Goal: Information Seeking & Learning: Check status

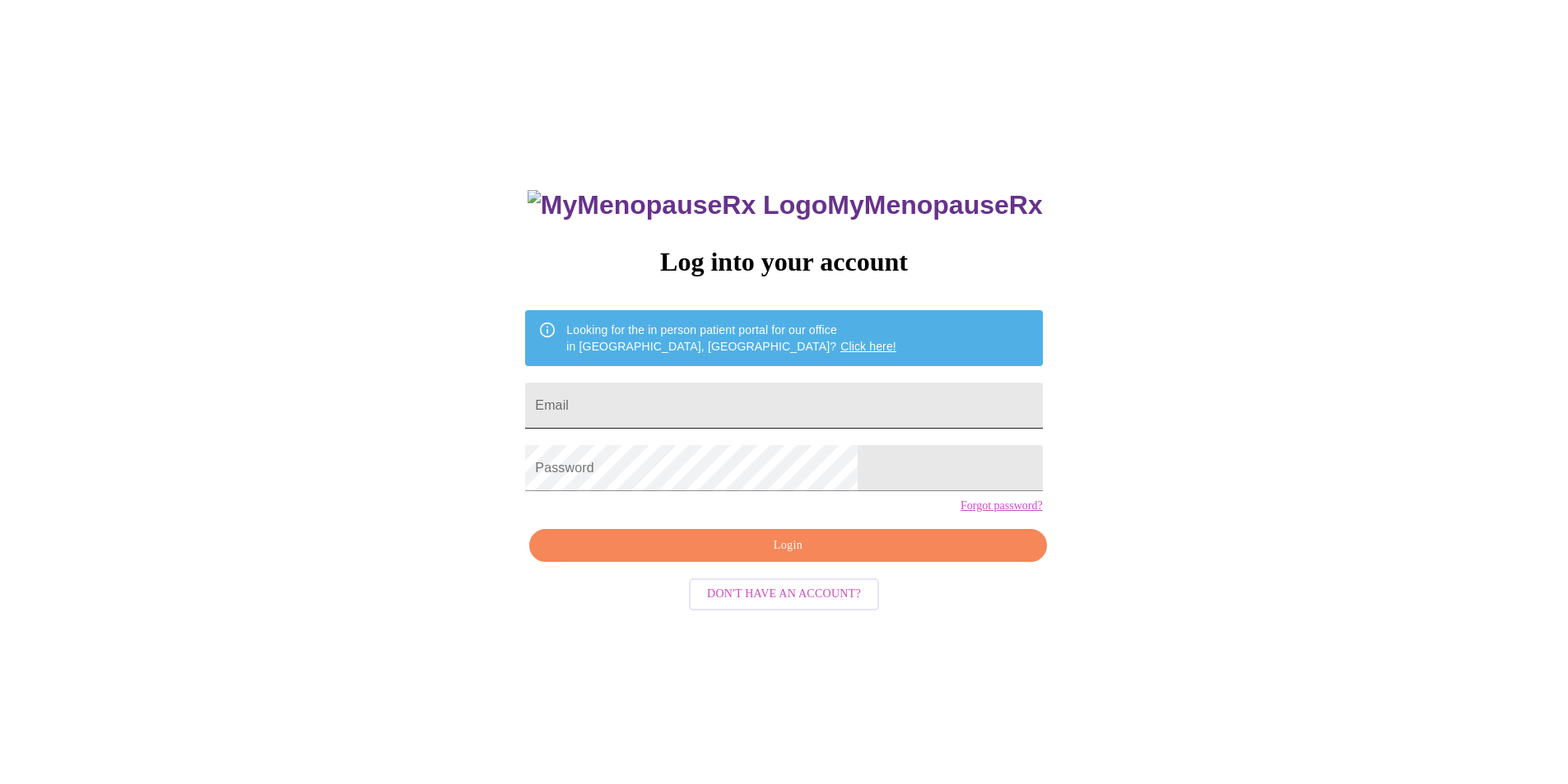
click at [726, 398] on input "Email" at bounding box center [783, 405] width 517 height 46
type input "[EMAIL_ADDRESS][DOMAIN_NAME]"
click at [774, 556] on span "Login" at bounding box center [788, 545] width 479 height 21
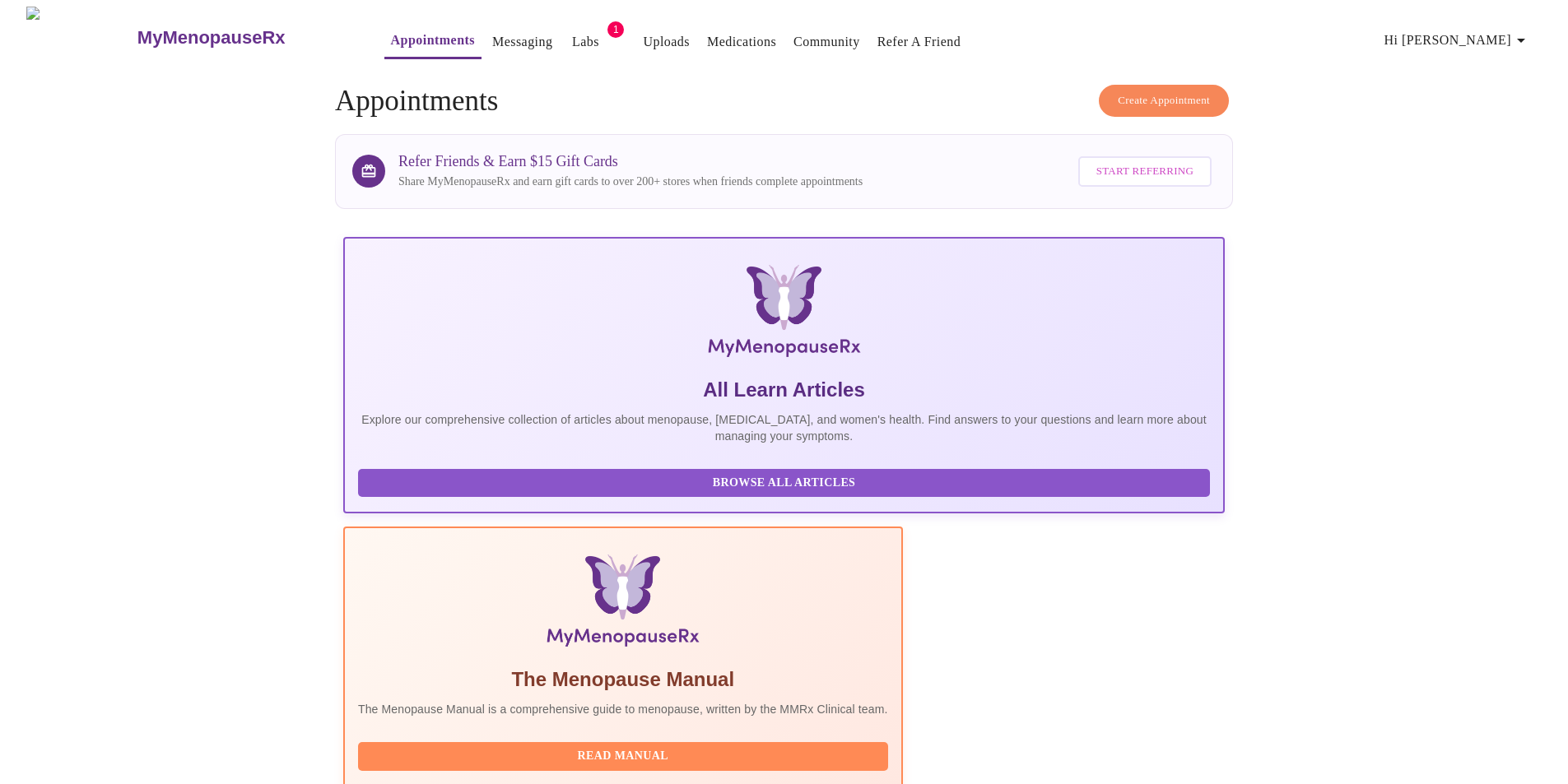
click at [572, 37] on link "Labs" at bounding box center [586, 41] width 27 height 23
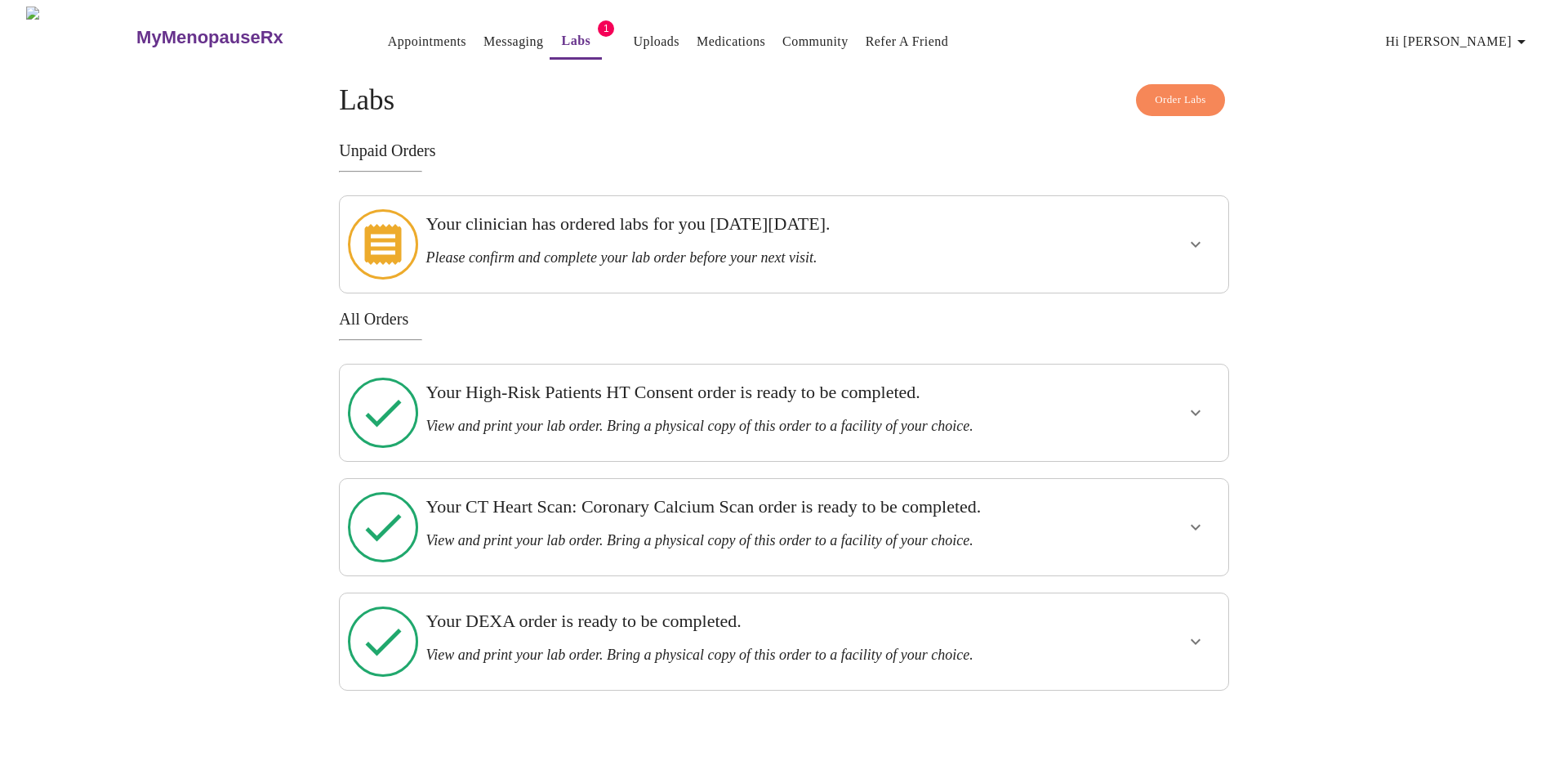
click at [1188, 403] on icon "show more" at bounding box center [1195, 413] width 20 height 20
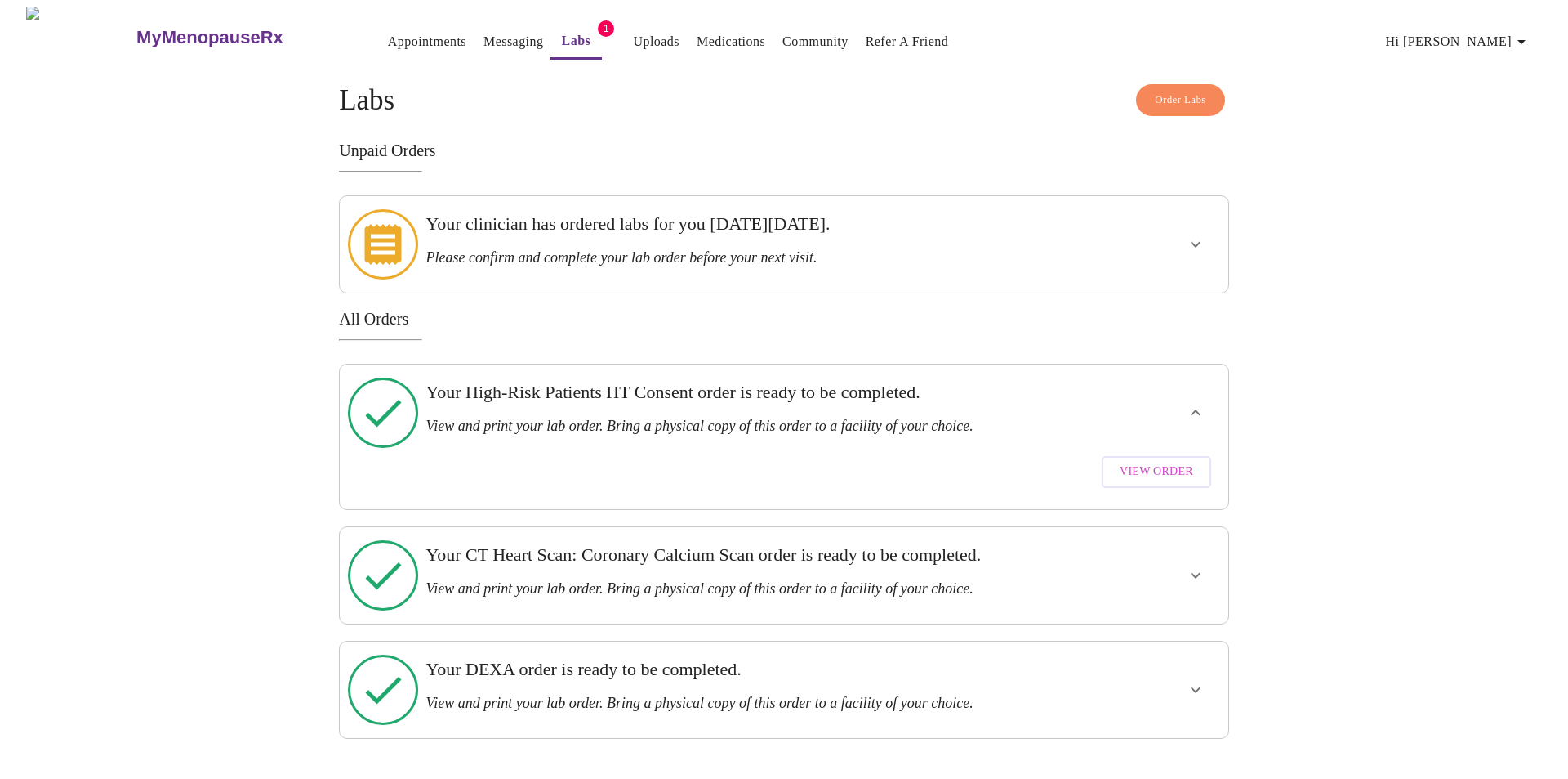
click at [1168, 461] on span "View Order" at bounding box center [1156, 471] width 73 height 21
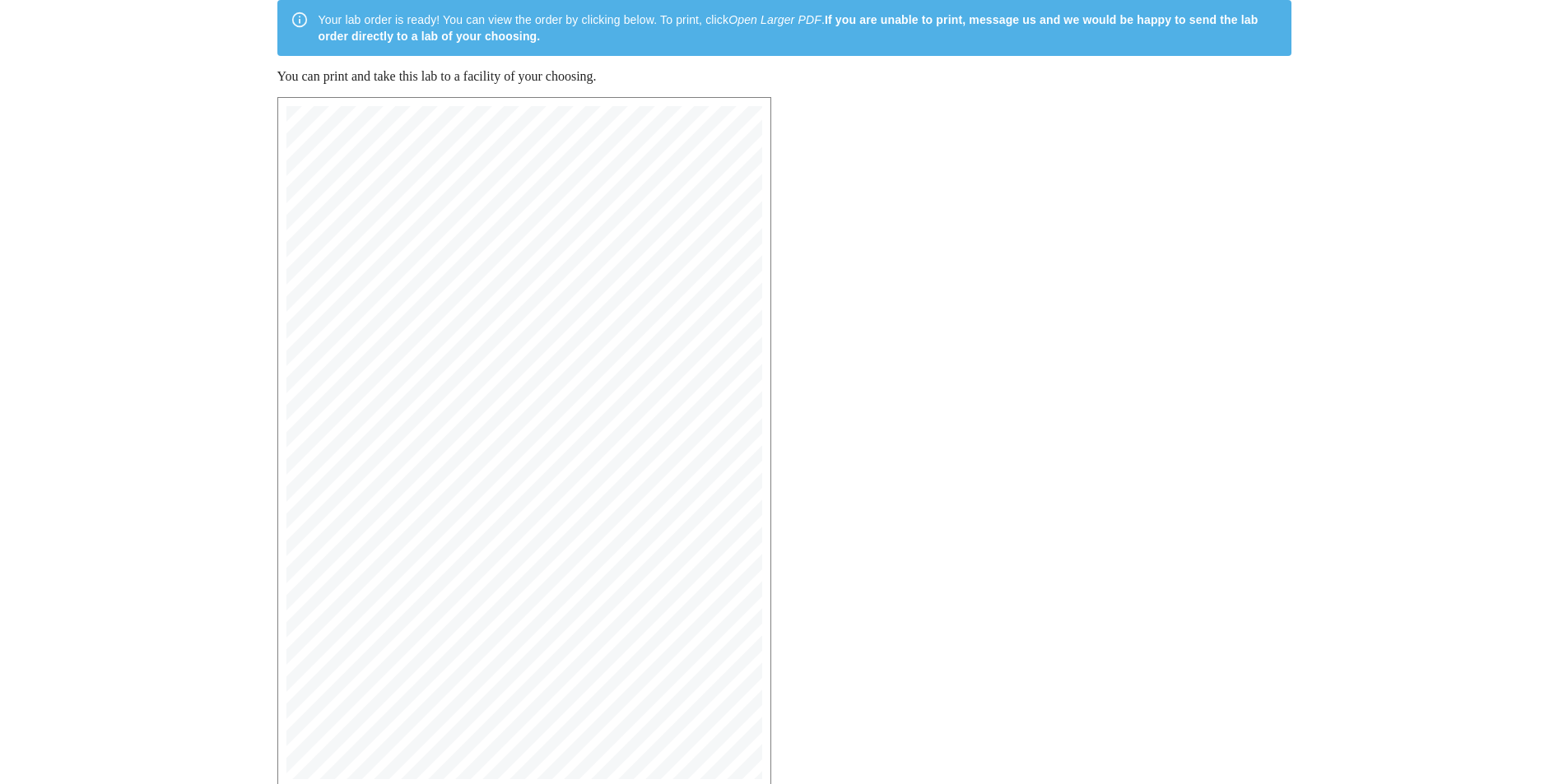
scroll to position [247, 0]
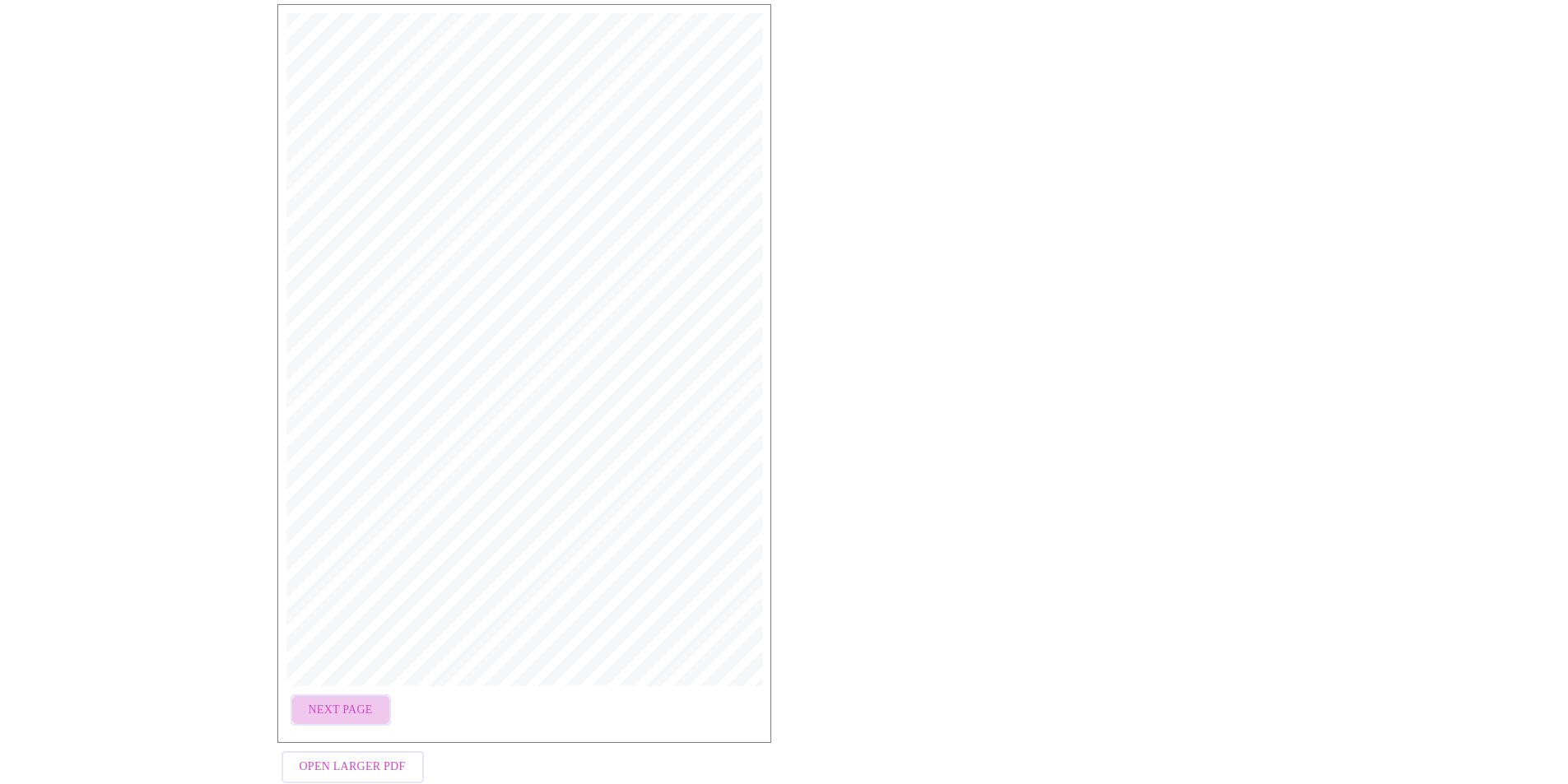
click at [350, 701] on span "Next Page" at bounding box center [341, 710] width 64 height 21
click at [357, 723] on span "Open Larger PDF" at bounding box center [353, 733] width 107 height 21
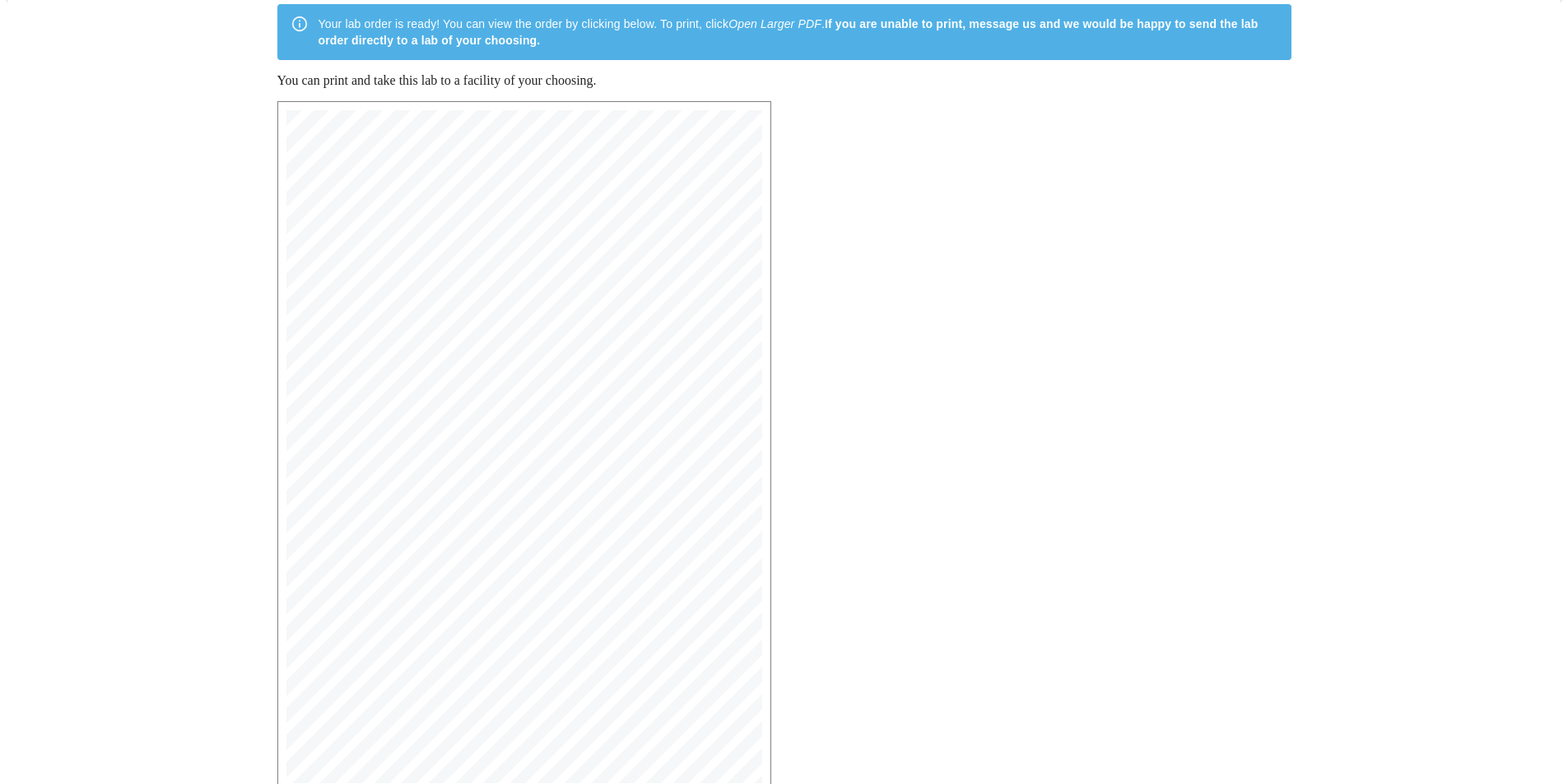
scroll to position [0, 0]
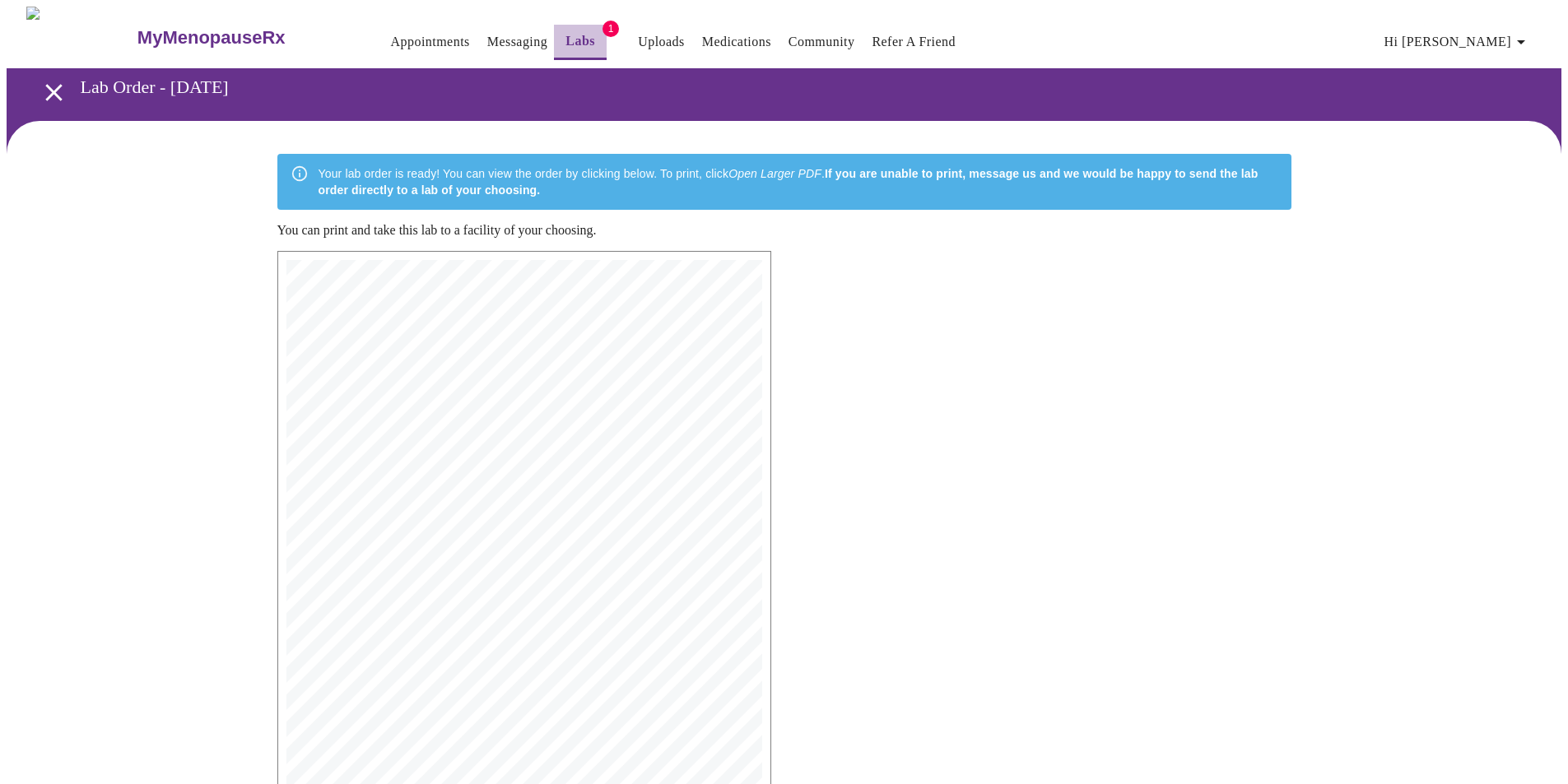
click at [566, 38] on link "Labs" at bounding box center [580, 41] width 30 height 23
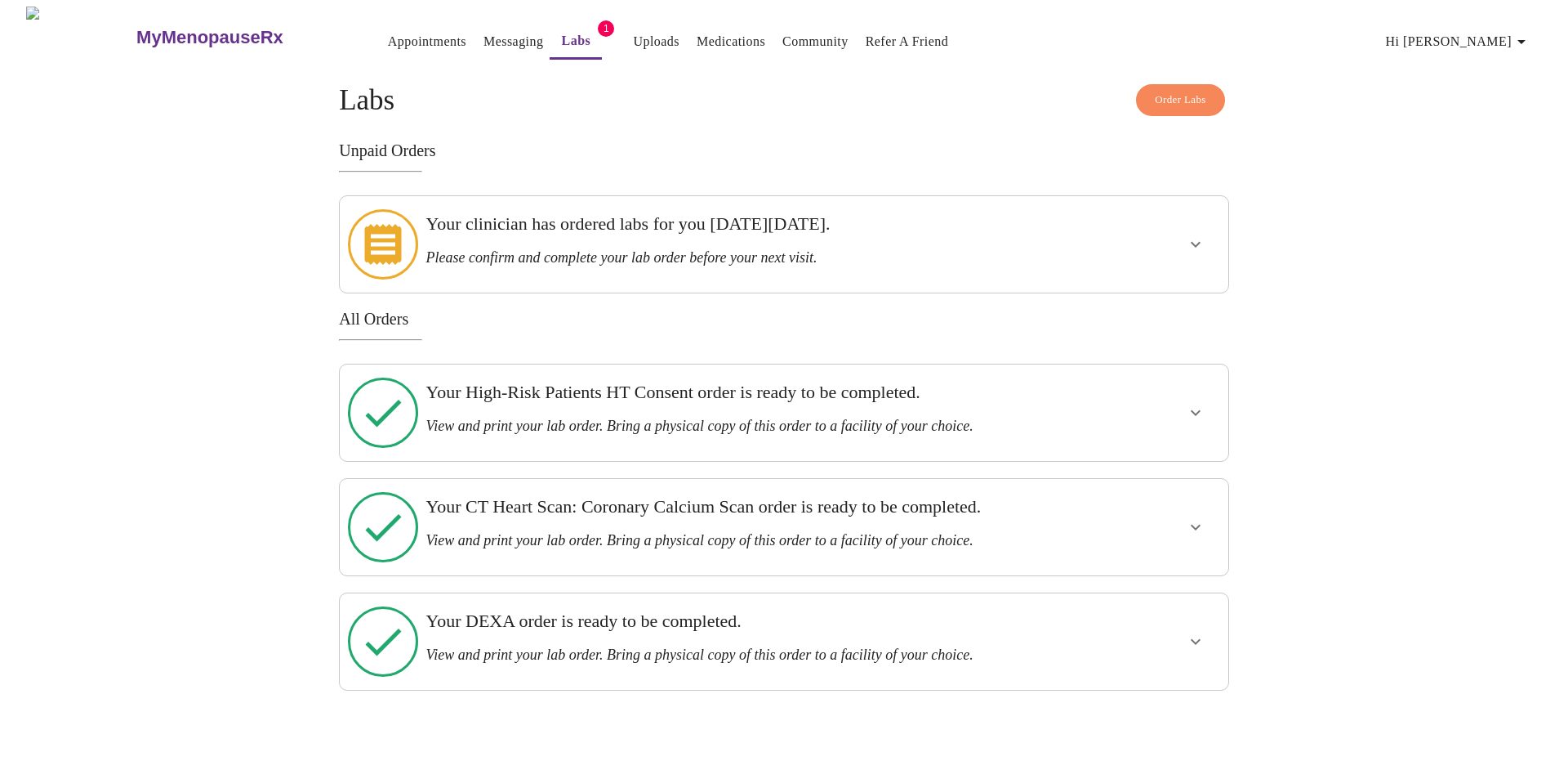
click at [1198, 525] on icon "show more" at bounding box center [1195, 527] width 10 height 5
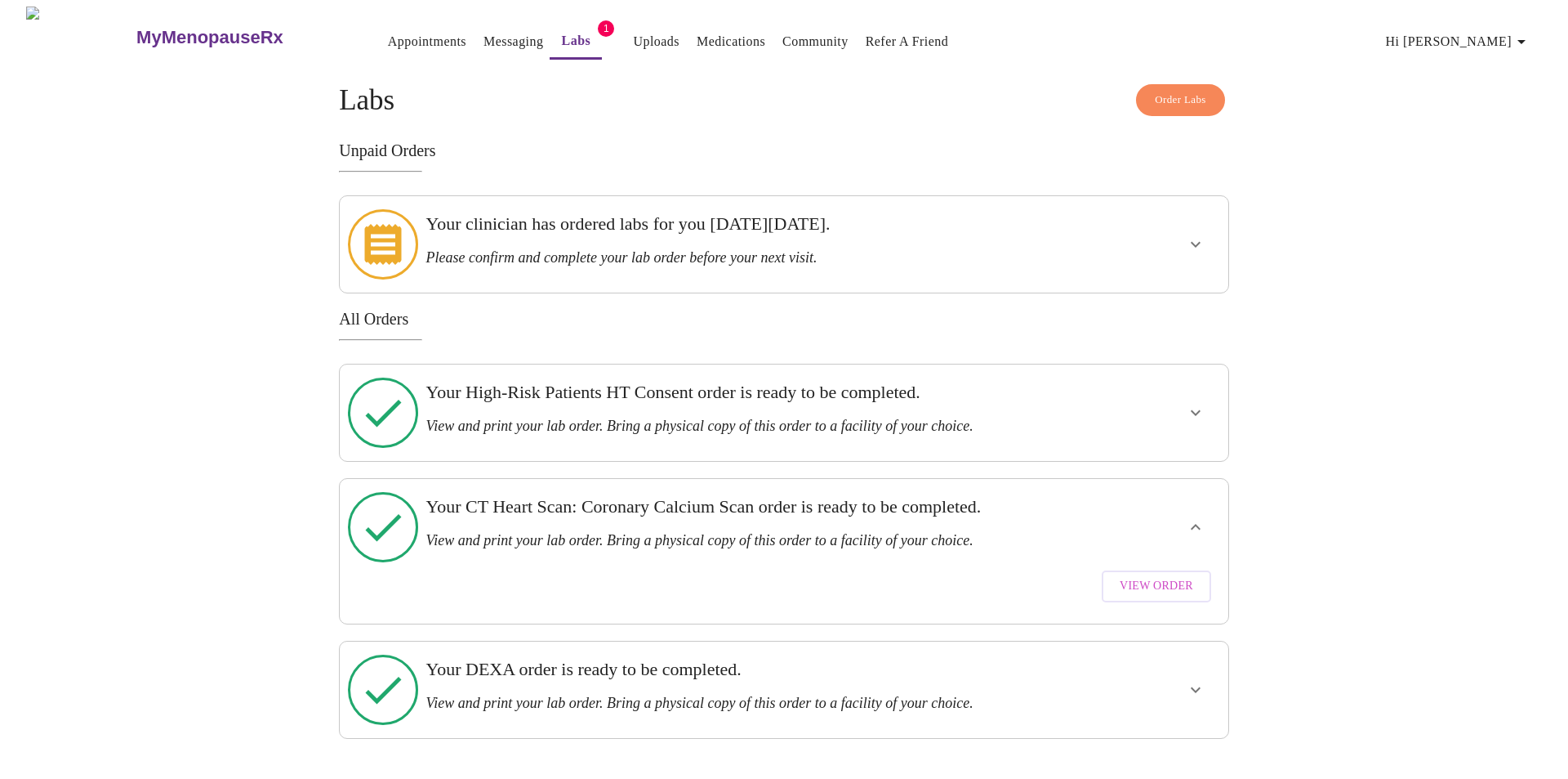
click at [1160, 576] on span "View Order" at bounding box center [1156, 586] width 73 height 21
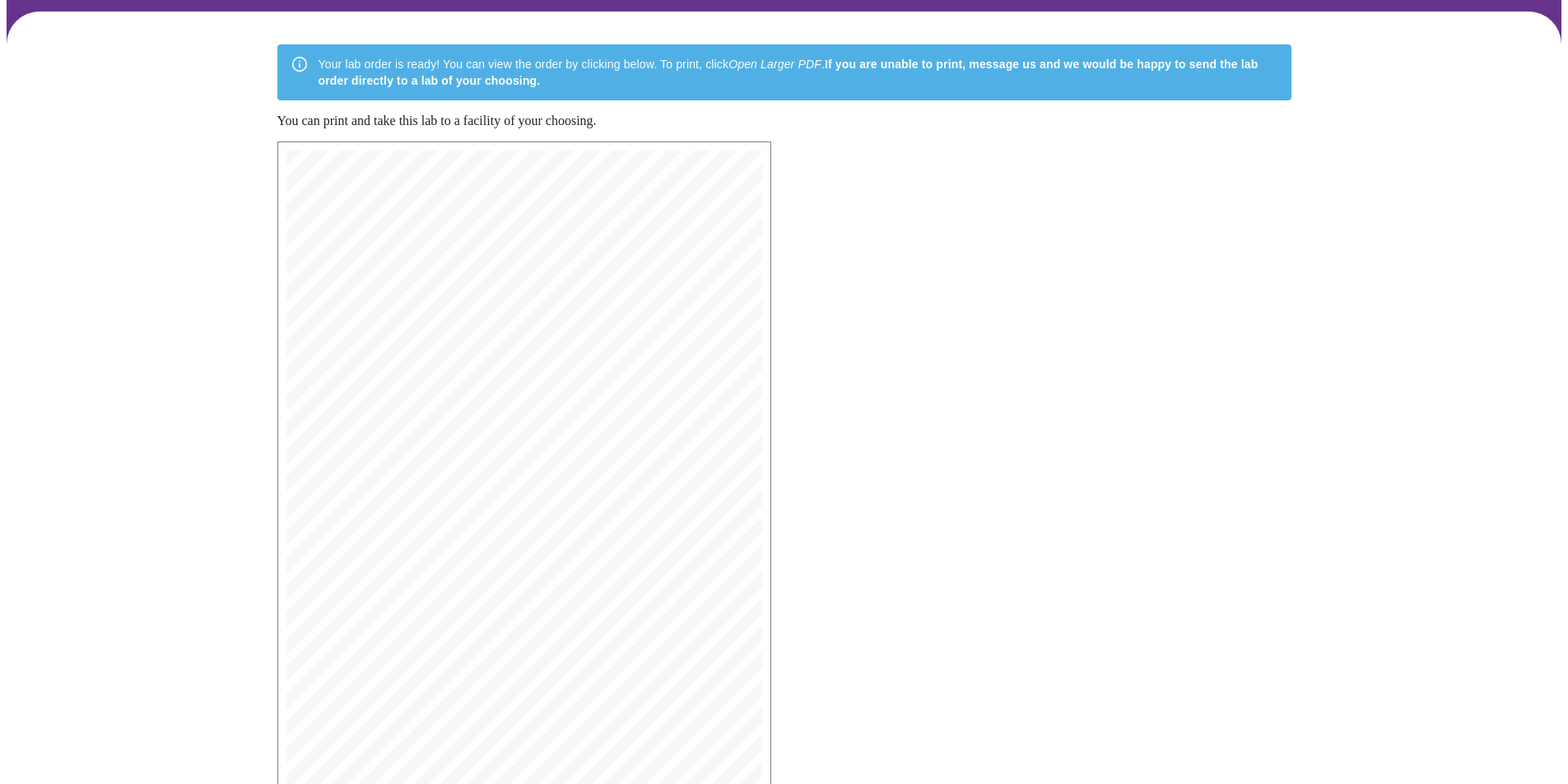
scroll to position [232, 0]
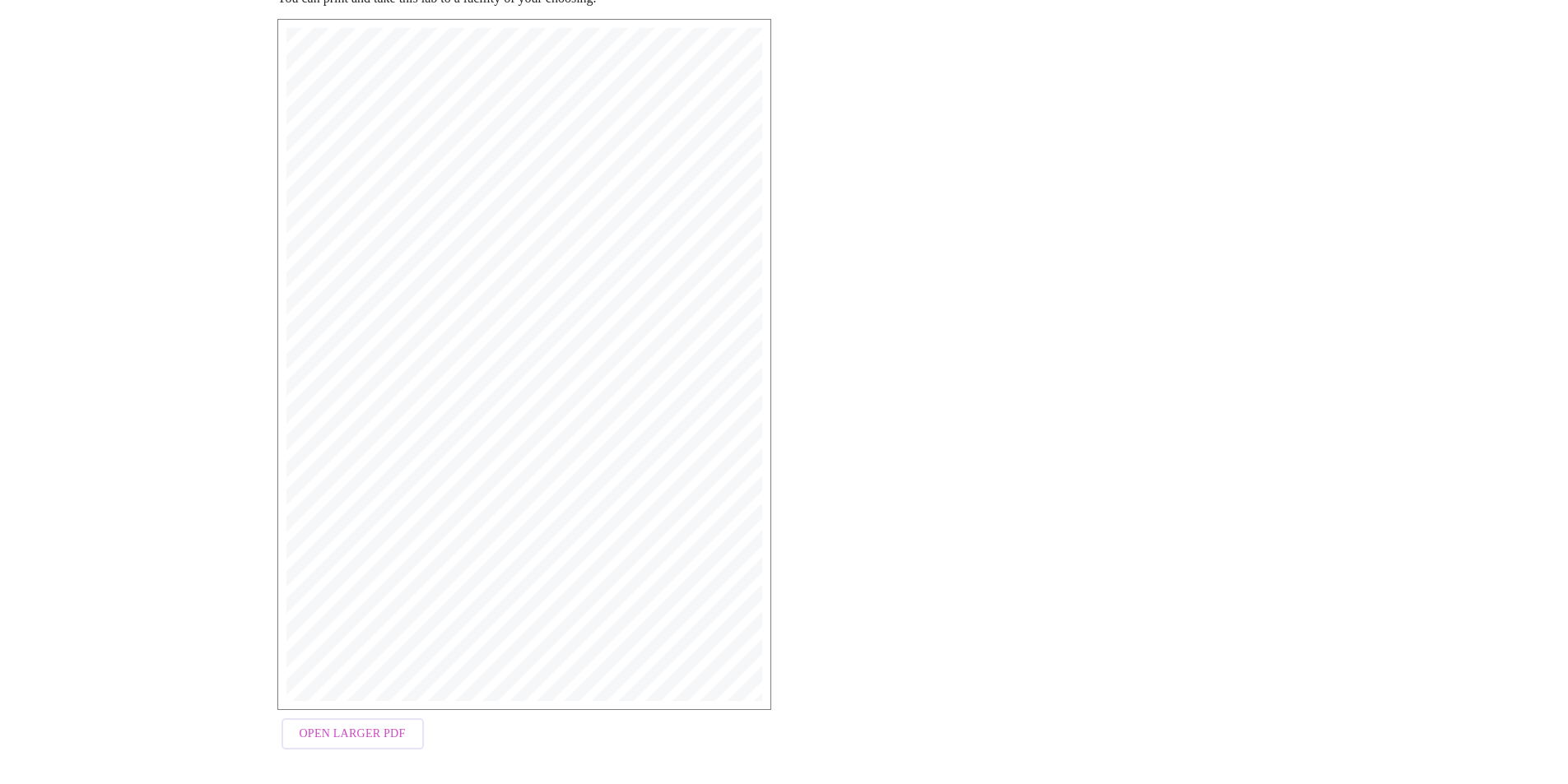
click at [324, 729] on span "Open Larger PDF" at bounding box center [353, 734] width 107 height 21
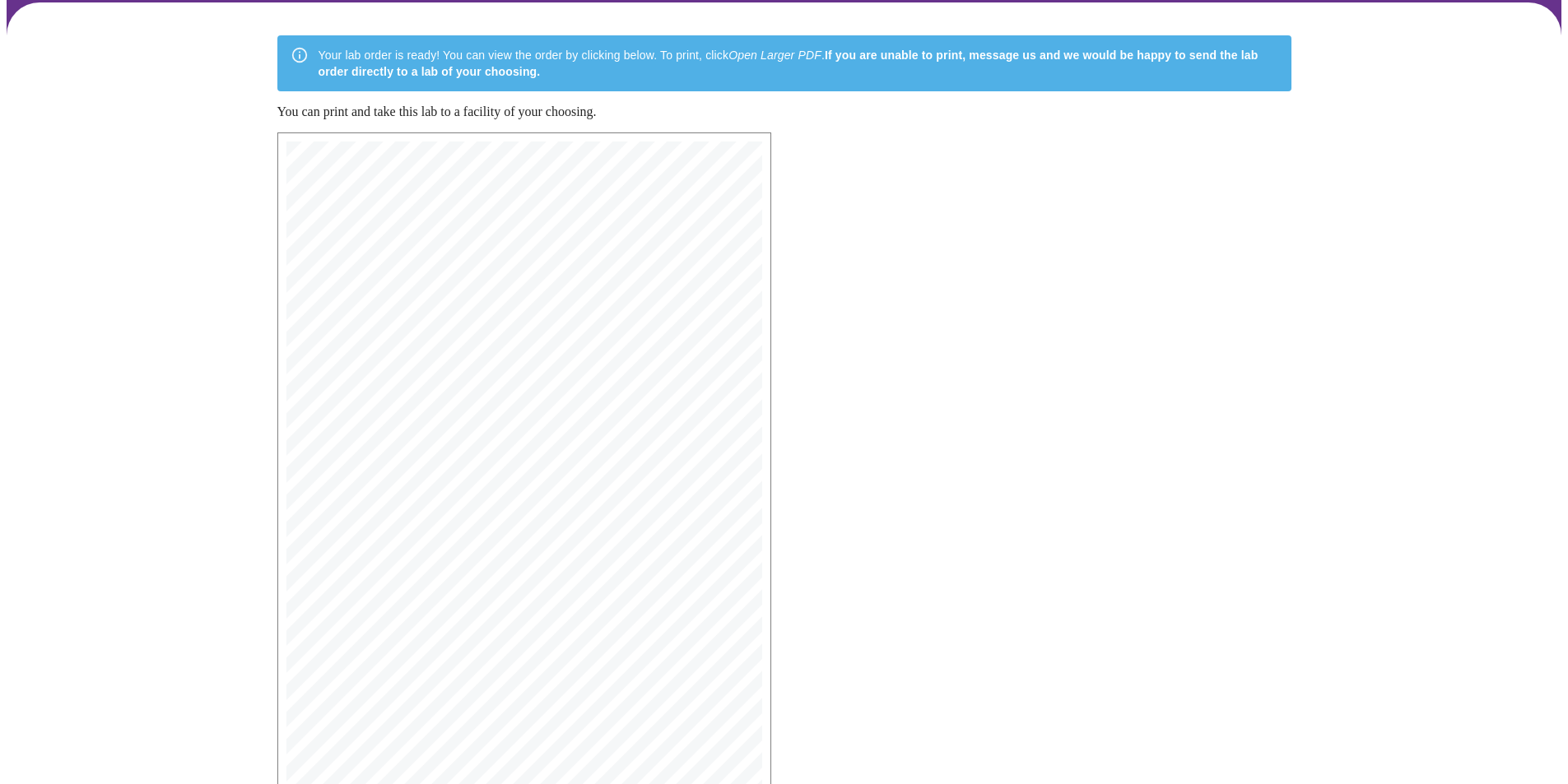
scroll to position [0, 0]
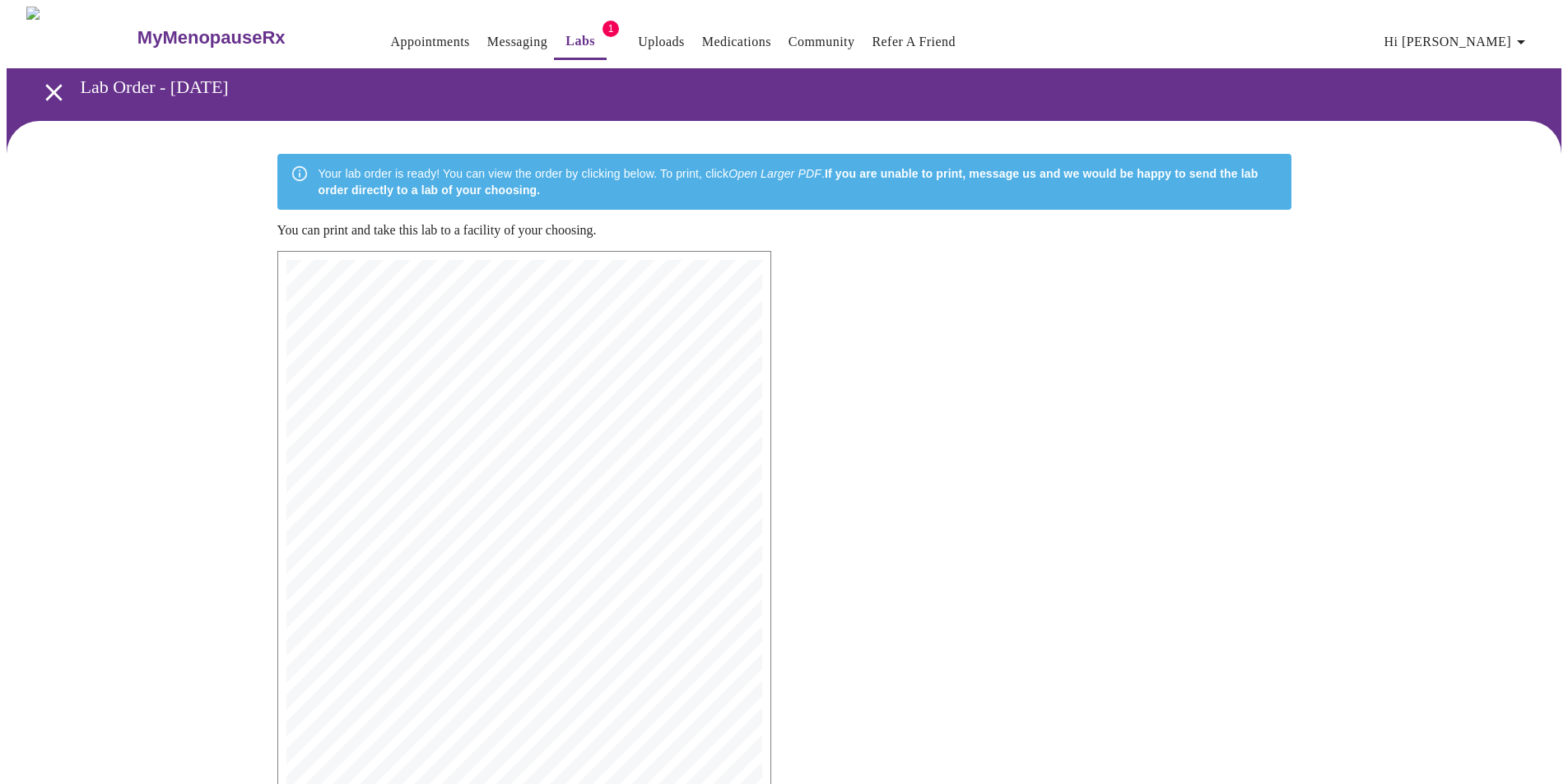
click at [566, 30] on link "Labs" at bounding box center [580, 41] width 30 height 23
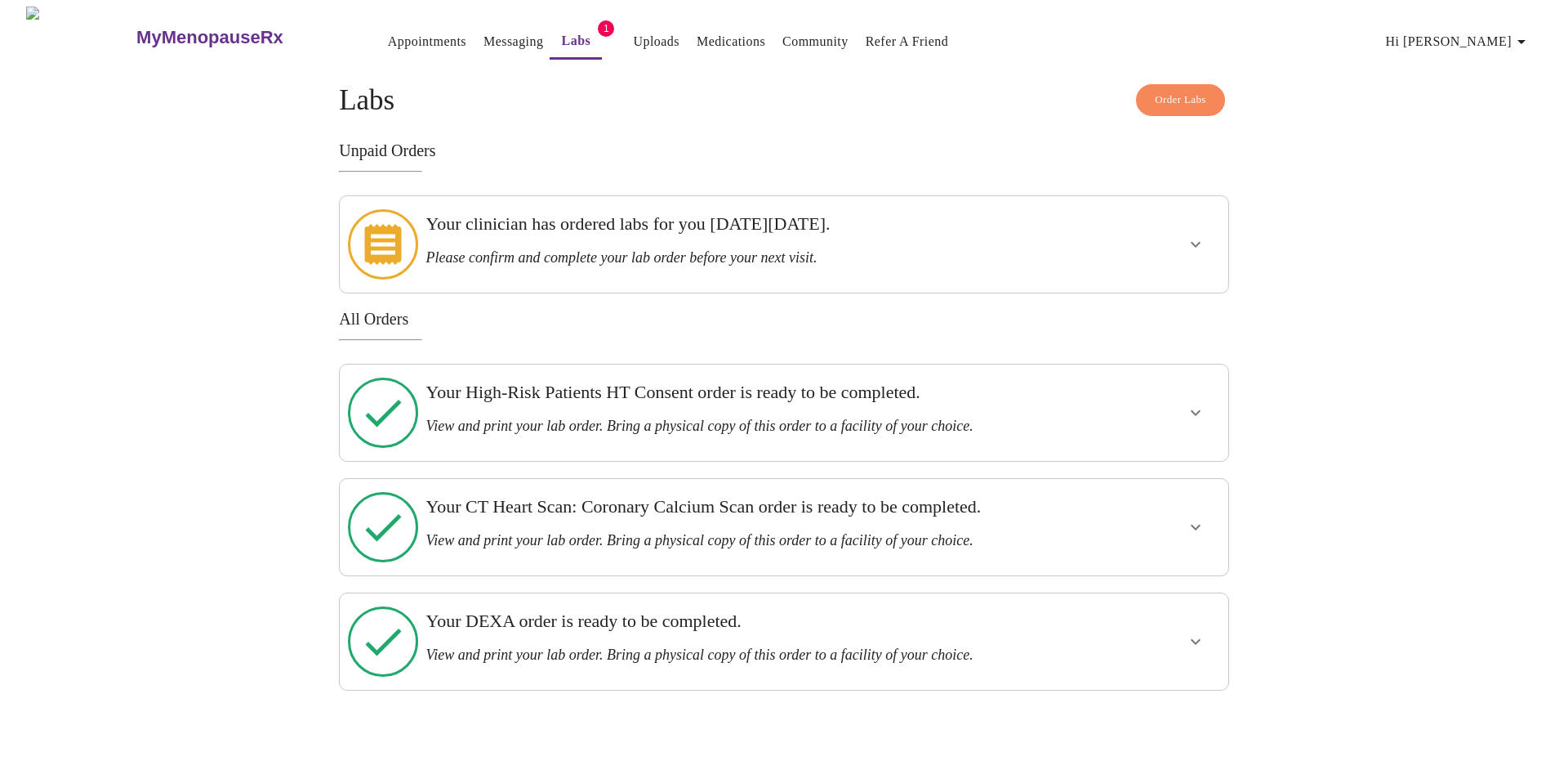
click at [1203, 632] on icon "show more" at bounding box center [1195, 641] width 20 height 20
click at [1172, 690] on span "View Order" at bounding box center [1156, 700] width 73 height 21
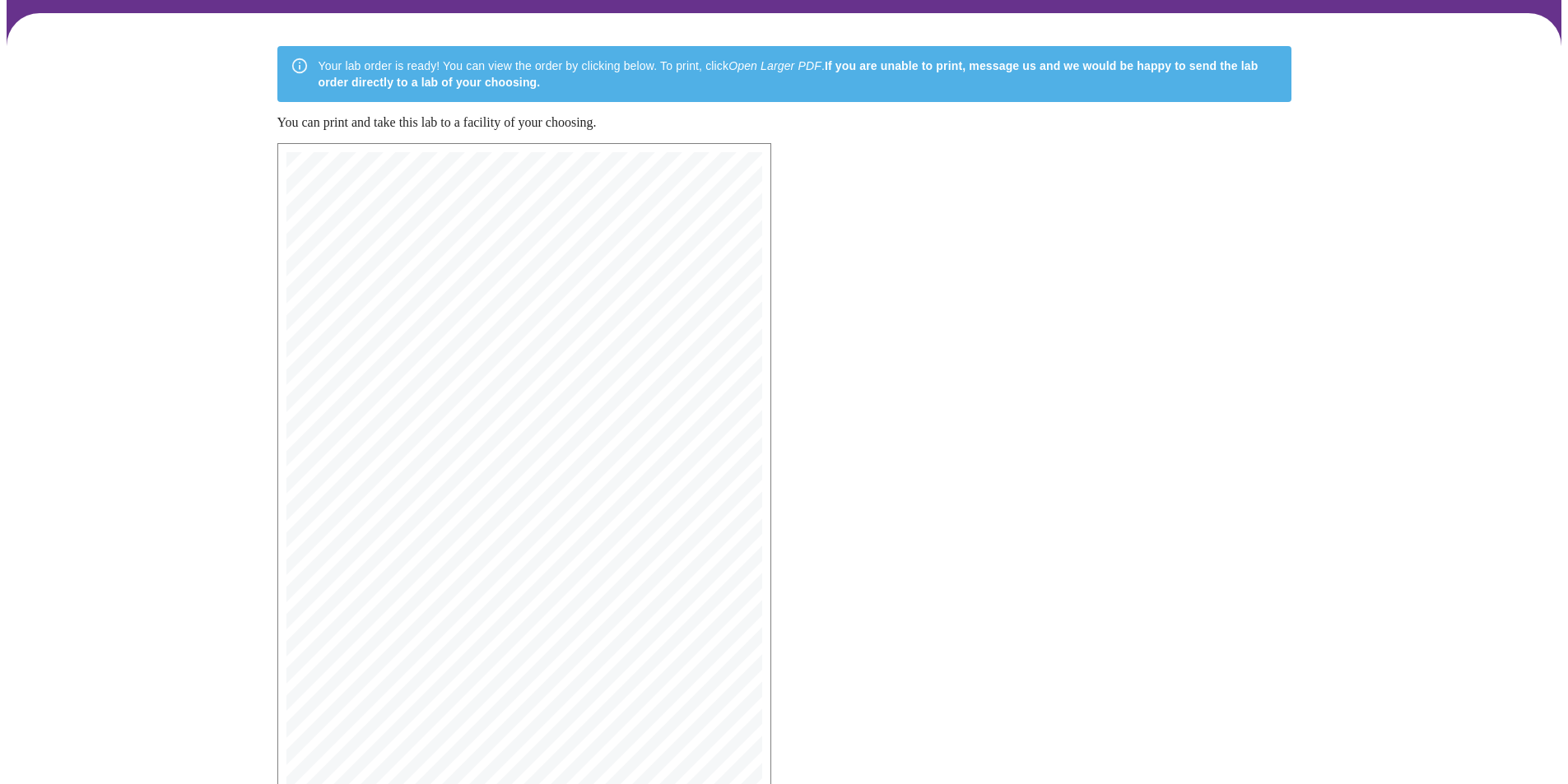
scroll to position [232, 0]
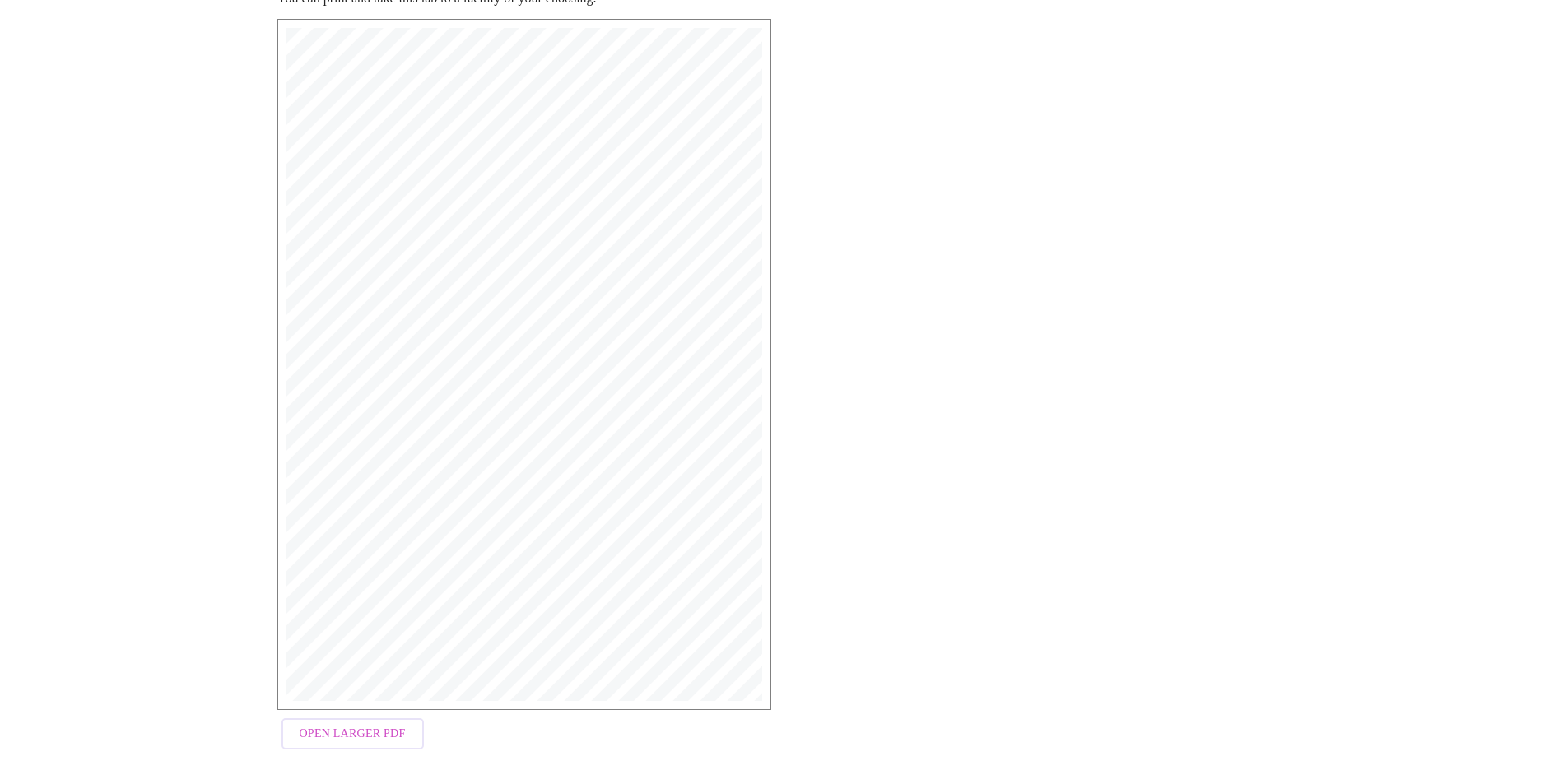
click at [328, 724] on span "Open Larger PDF" at bounding box center [353, 734] width 107 height 21
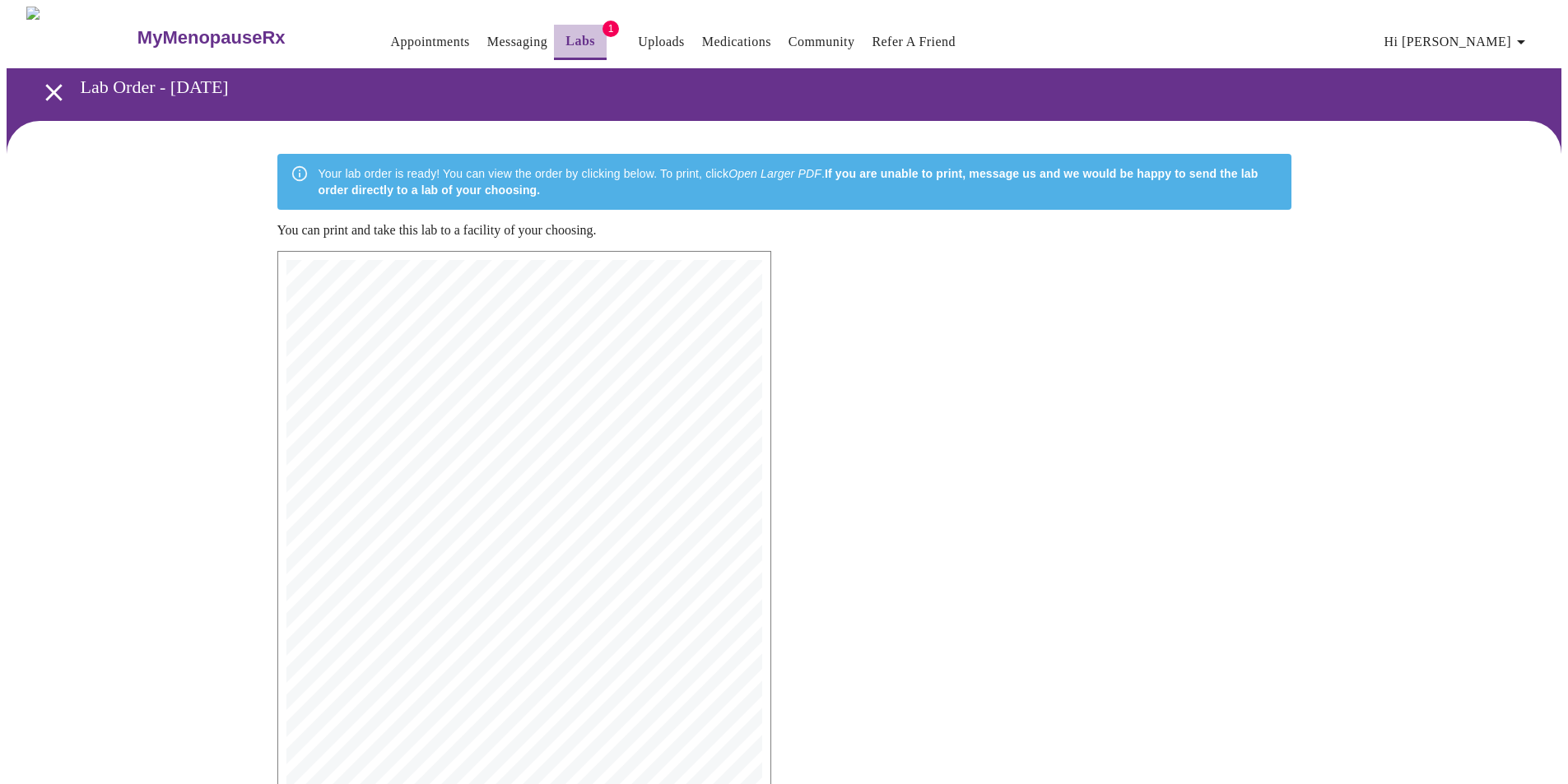
click at [566, 30] on link "Labs" at bounding box center [580, 41] width 30 height 23
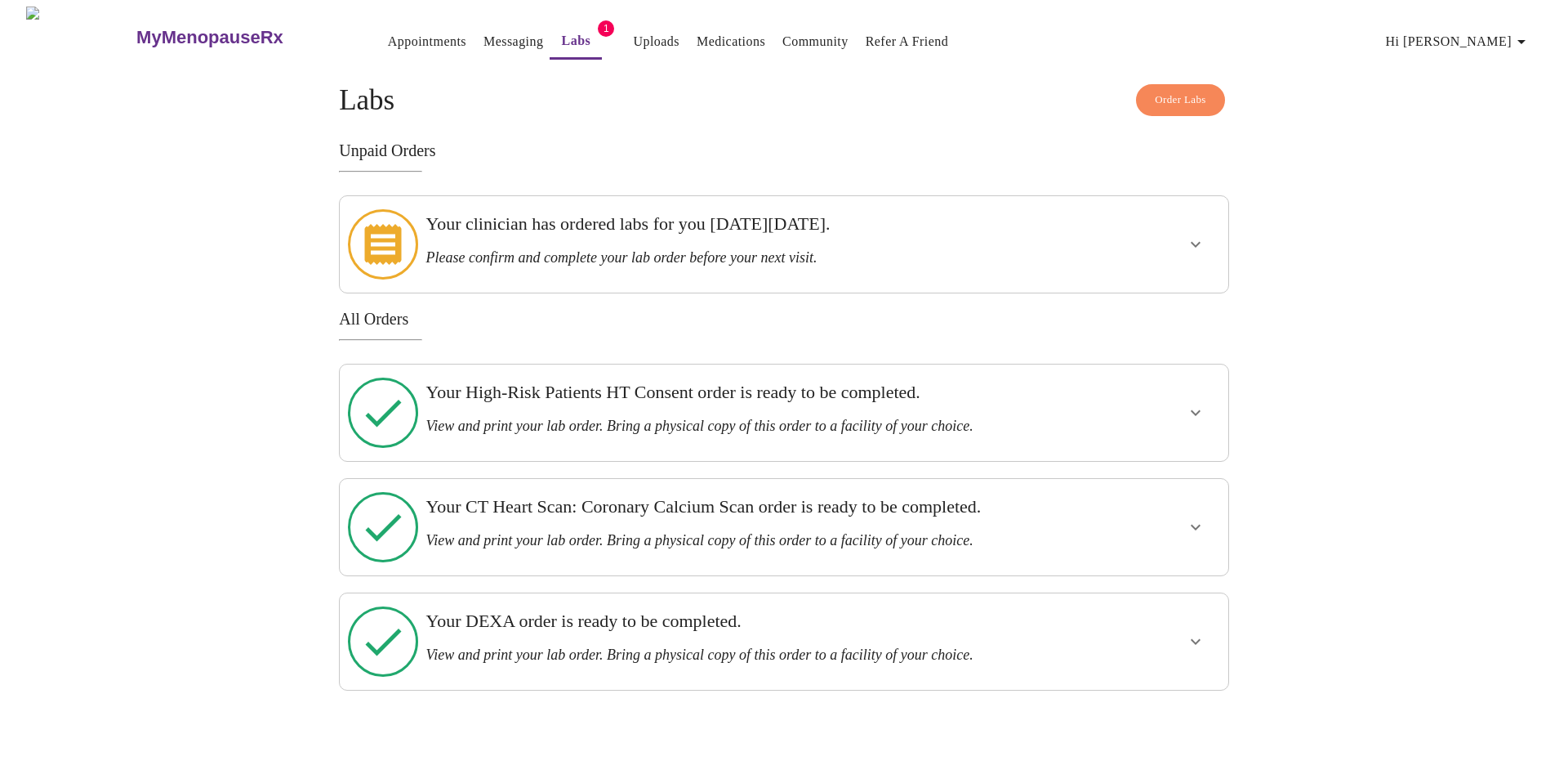
click at [1192, 242] on icon "show more" at bounding box center [1195, 244] width 10 height 5
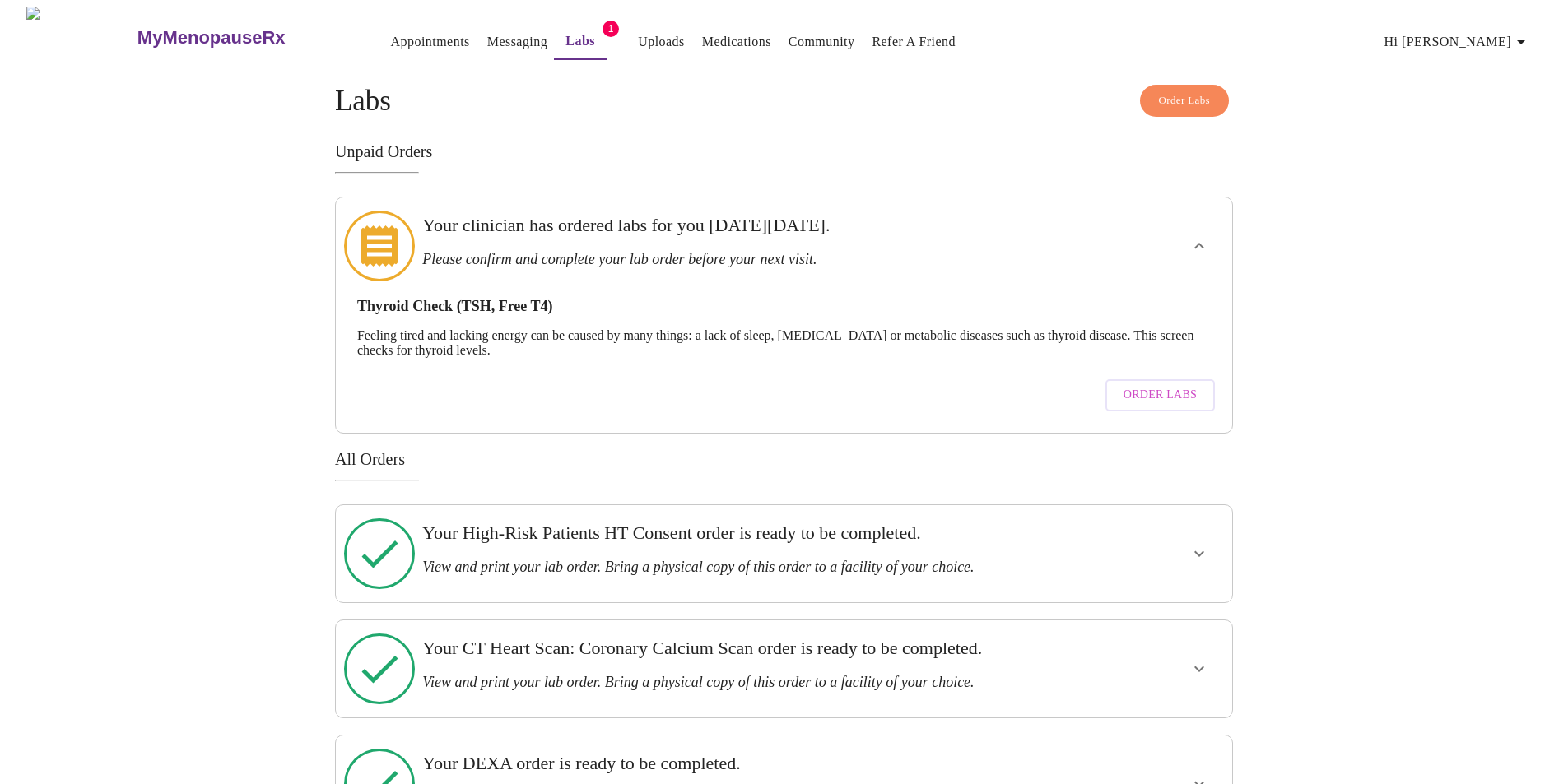
click at [1148, 385] on span "Order Labs" at bounding box center [1160, 395] width 73 height 21
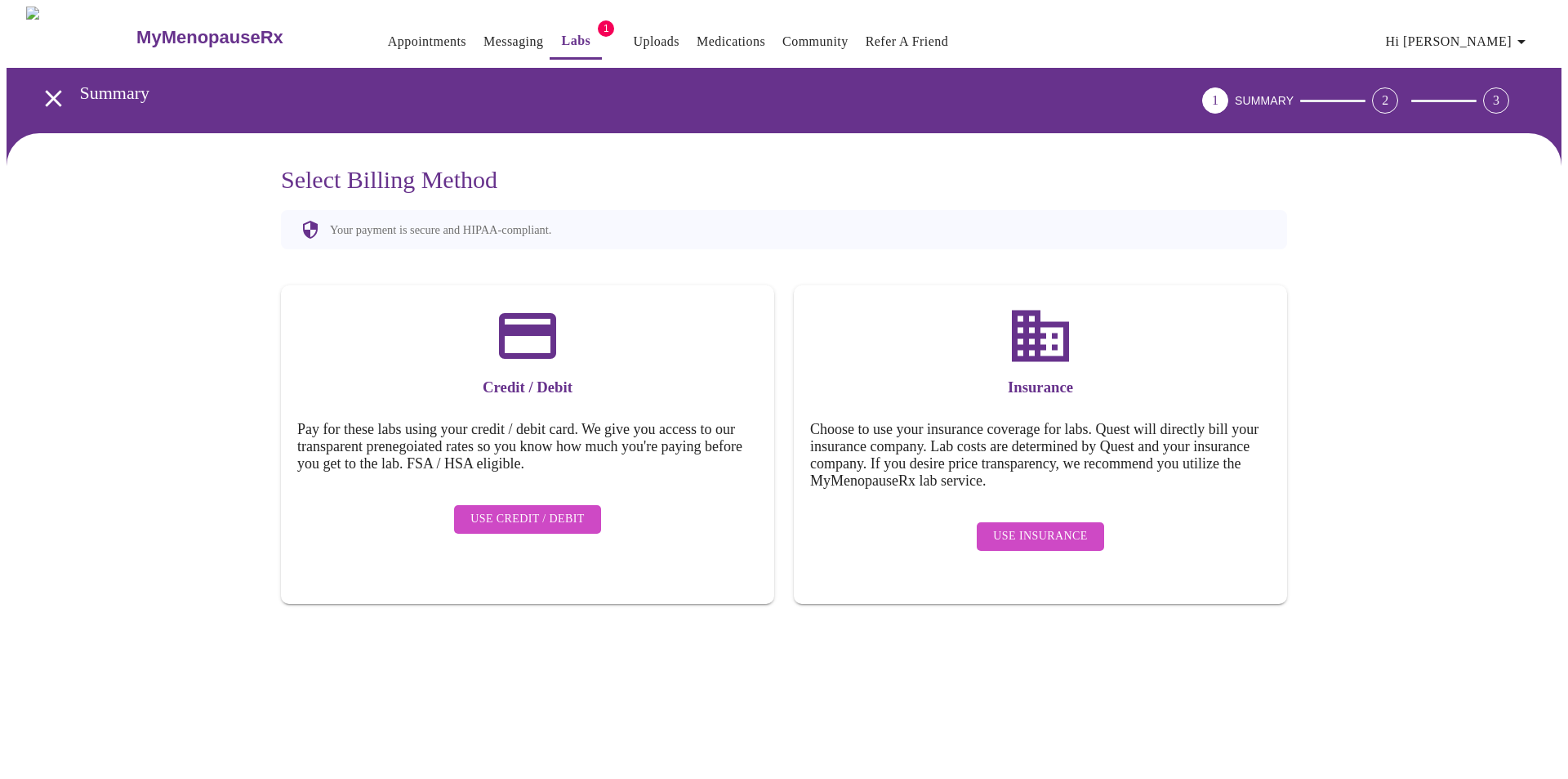
click at [1016, 527] on span "Use Insurance" at bounding box center [1040, 537] width 94 height 21
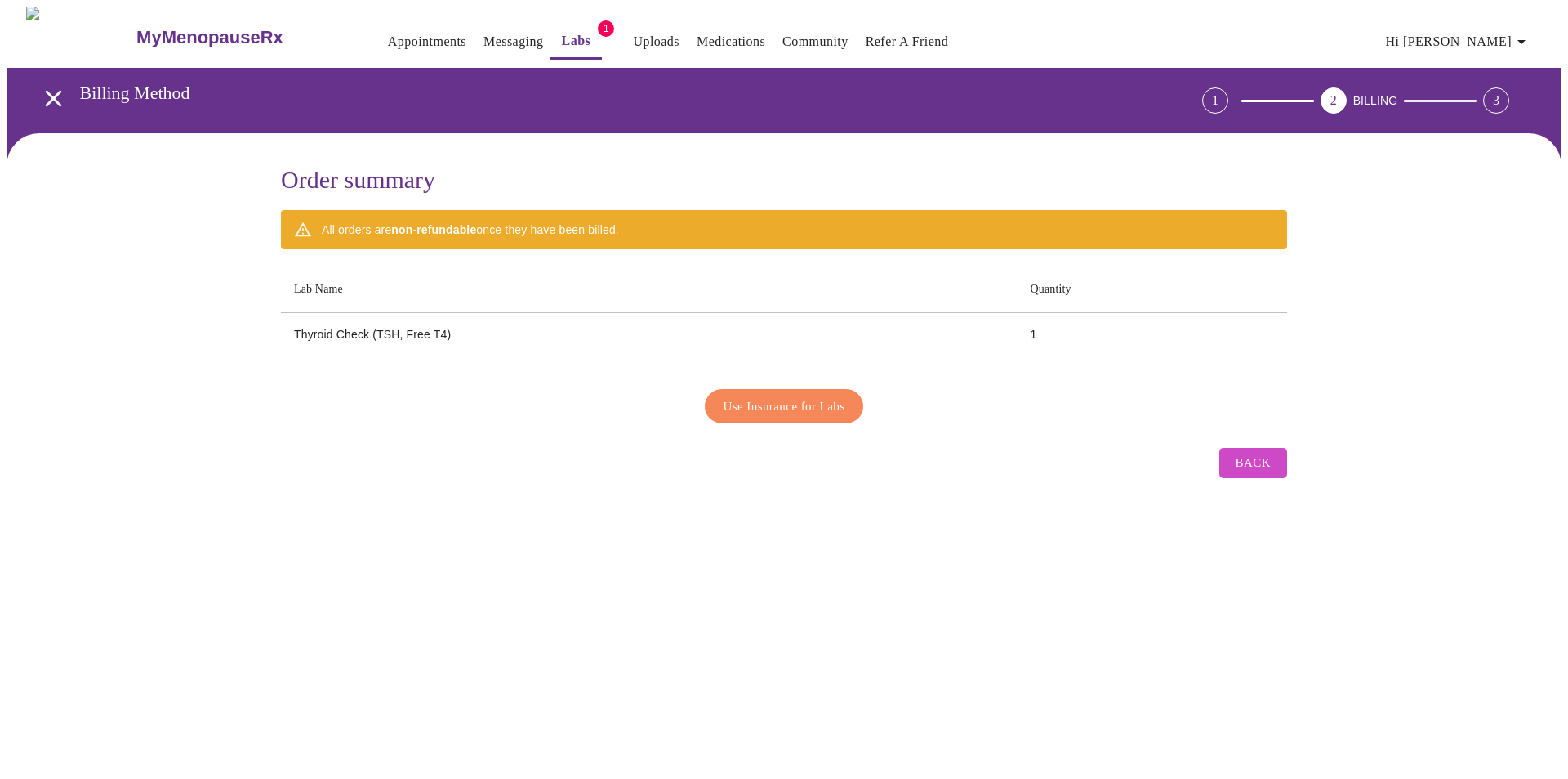
click at [764, 404] on span "Use Insurance for Labs" at bounding box center [784, 405] width 122 height 21
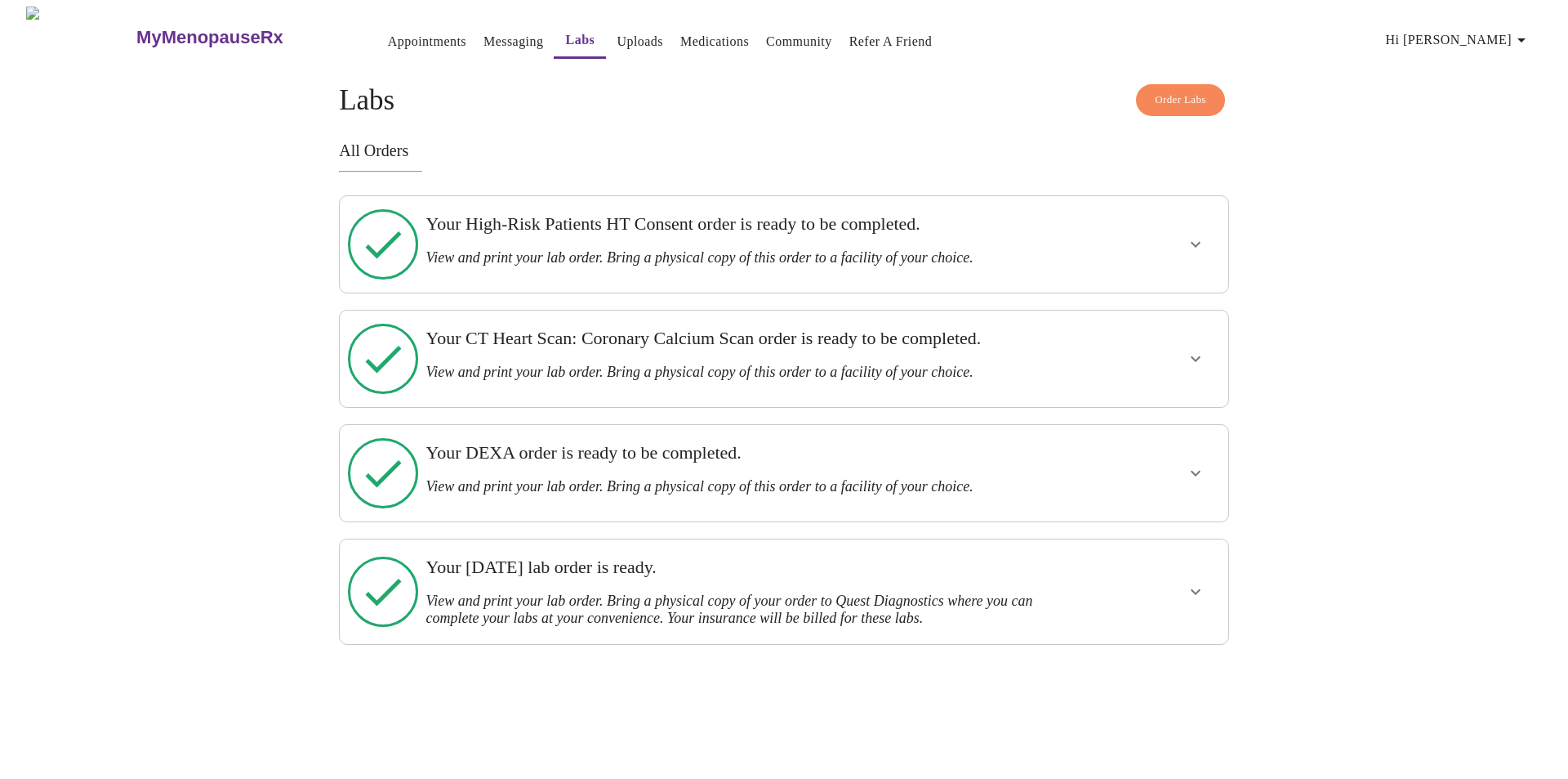
click at [1201, 582] on icon "show more" at bounding box center [1195, 592] width 20 height 20
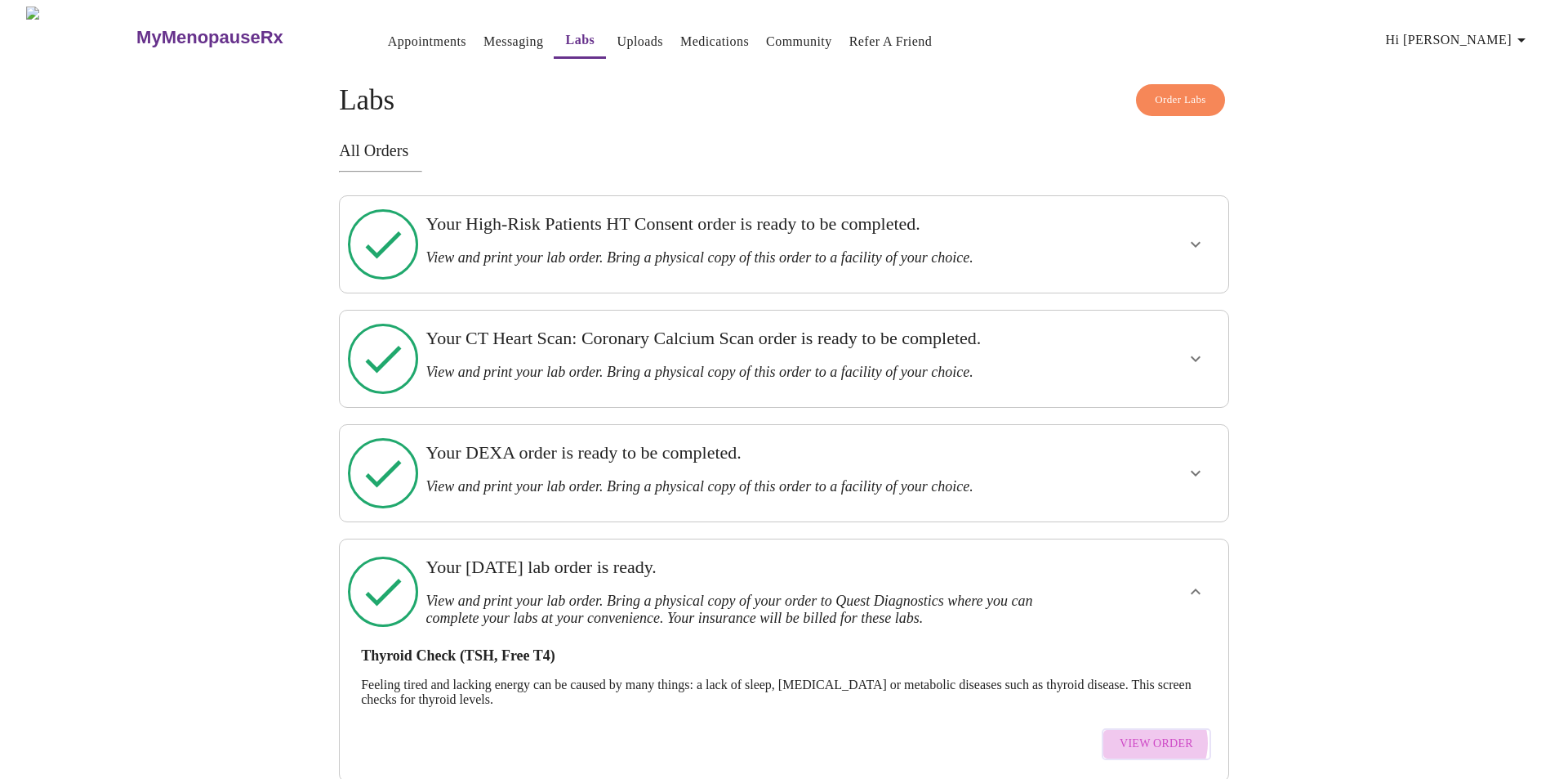
click at [1155, 734] on span "View Order" at bounding box center [1156, 744] width 73 height 21
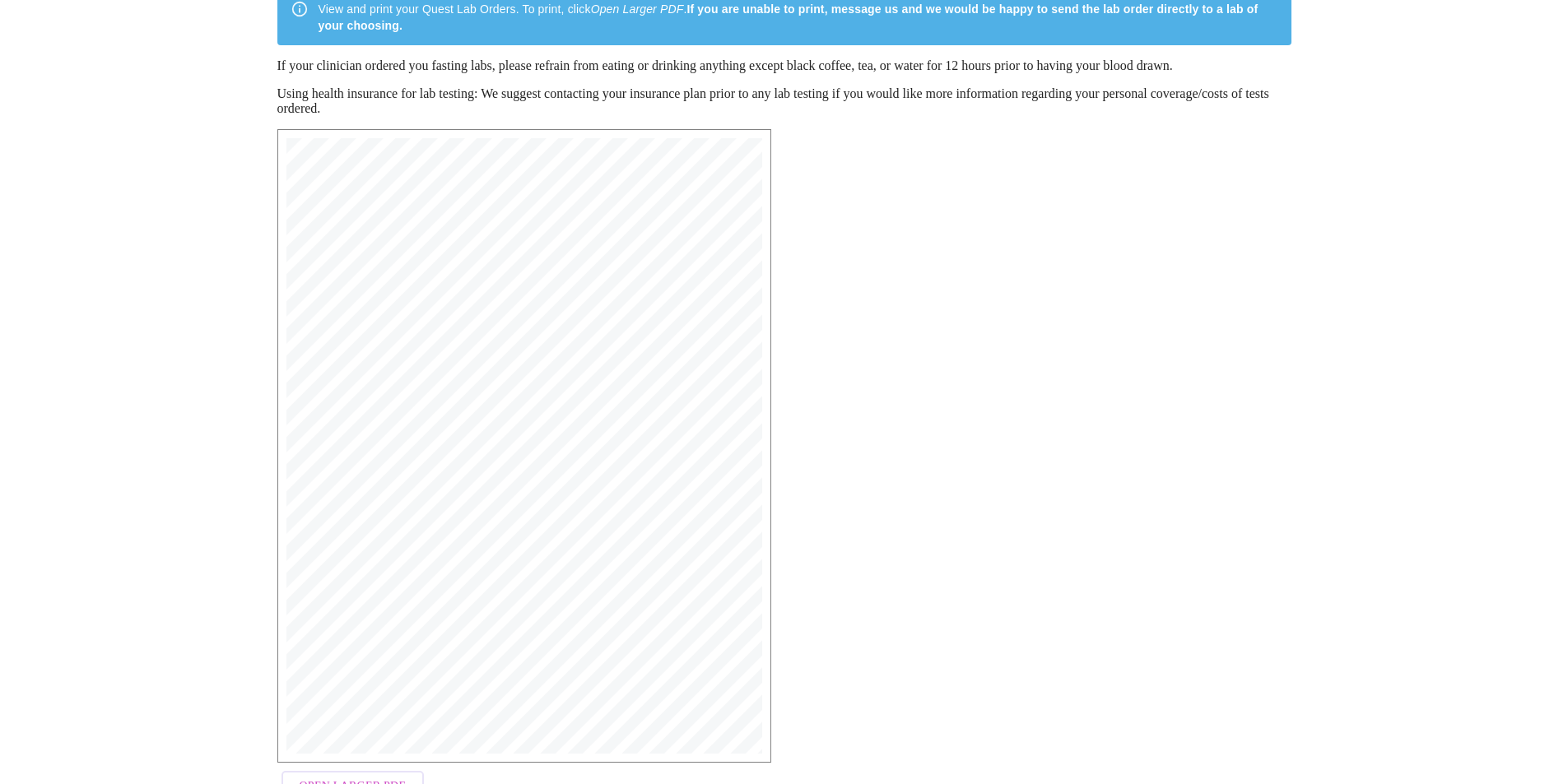
scroll to position [228, 0]
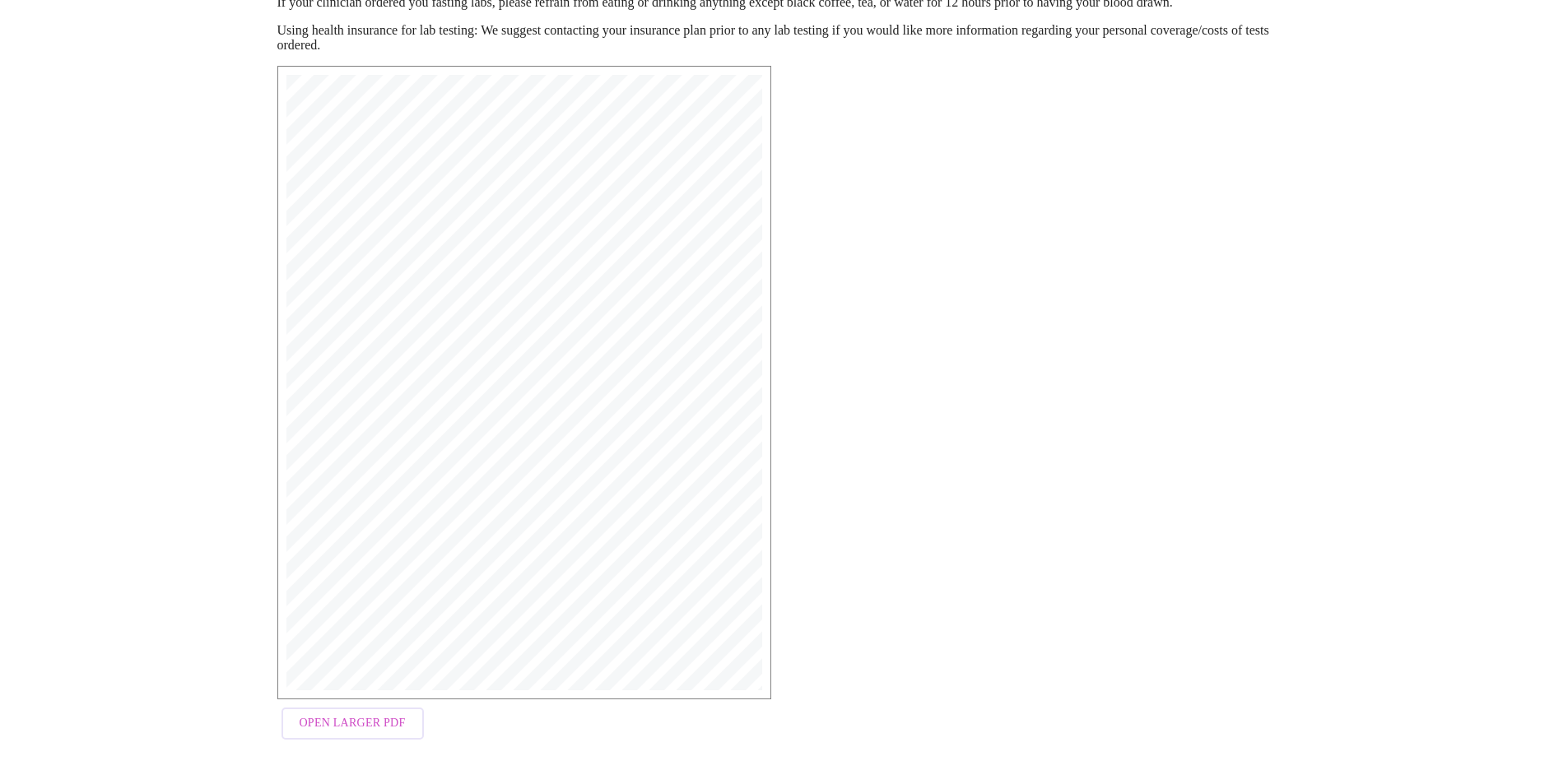
click at [321, 727] on span "Open Larger PDF" at bounding box center [353, 723] width 107 height 21
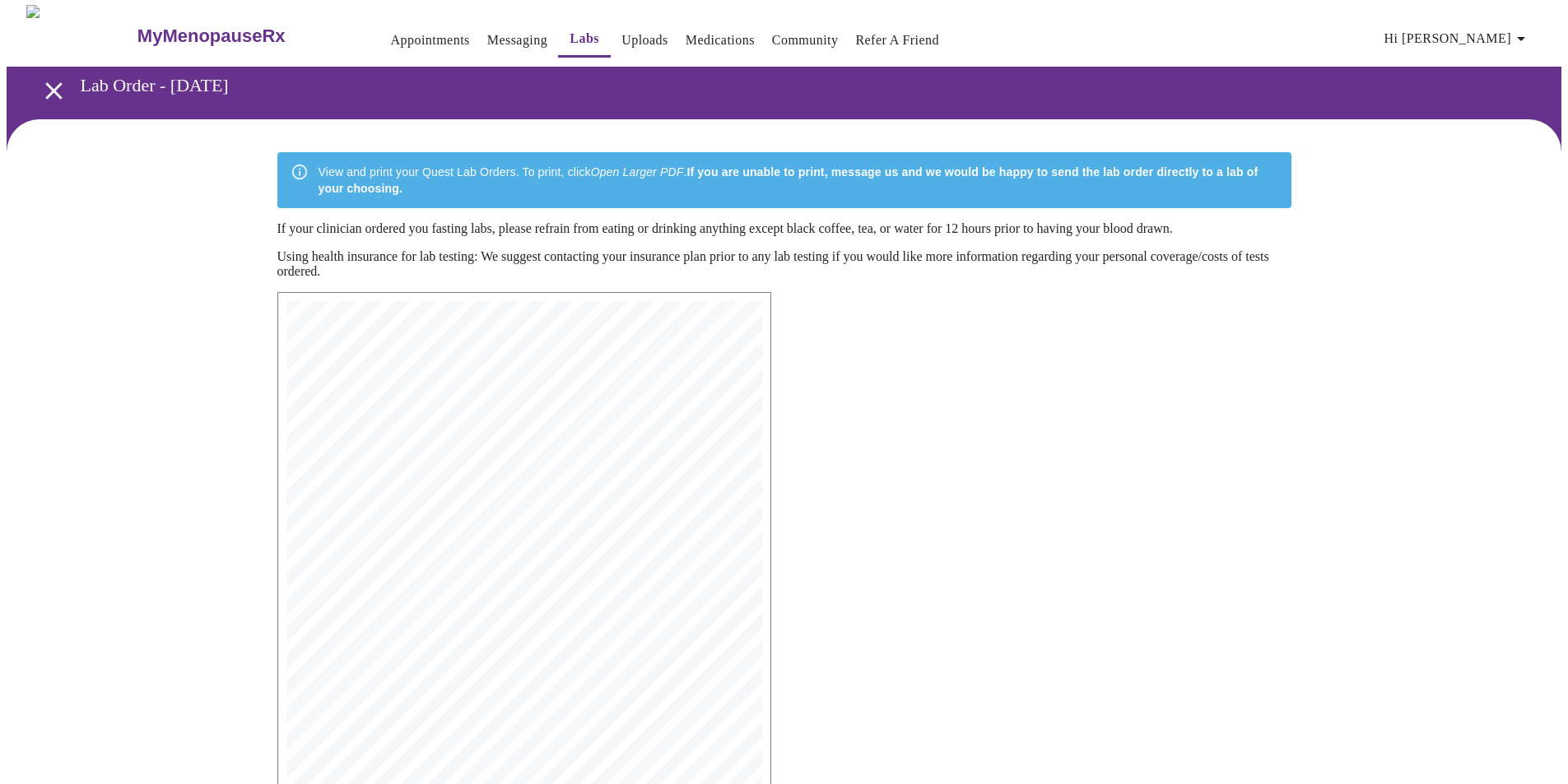
scroll to position [0, 0]
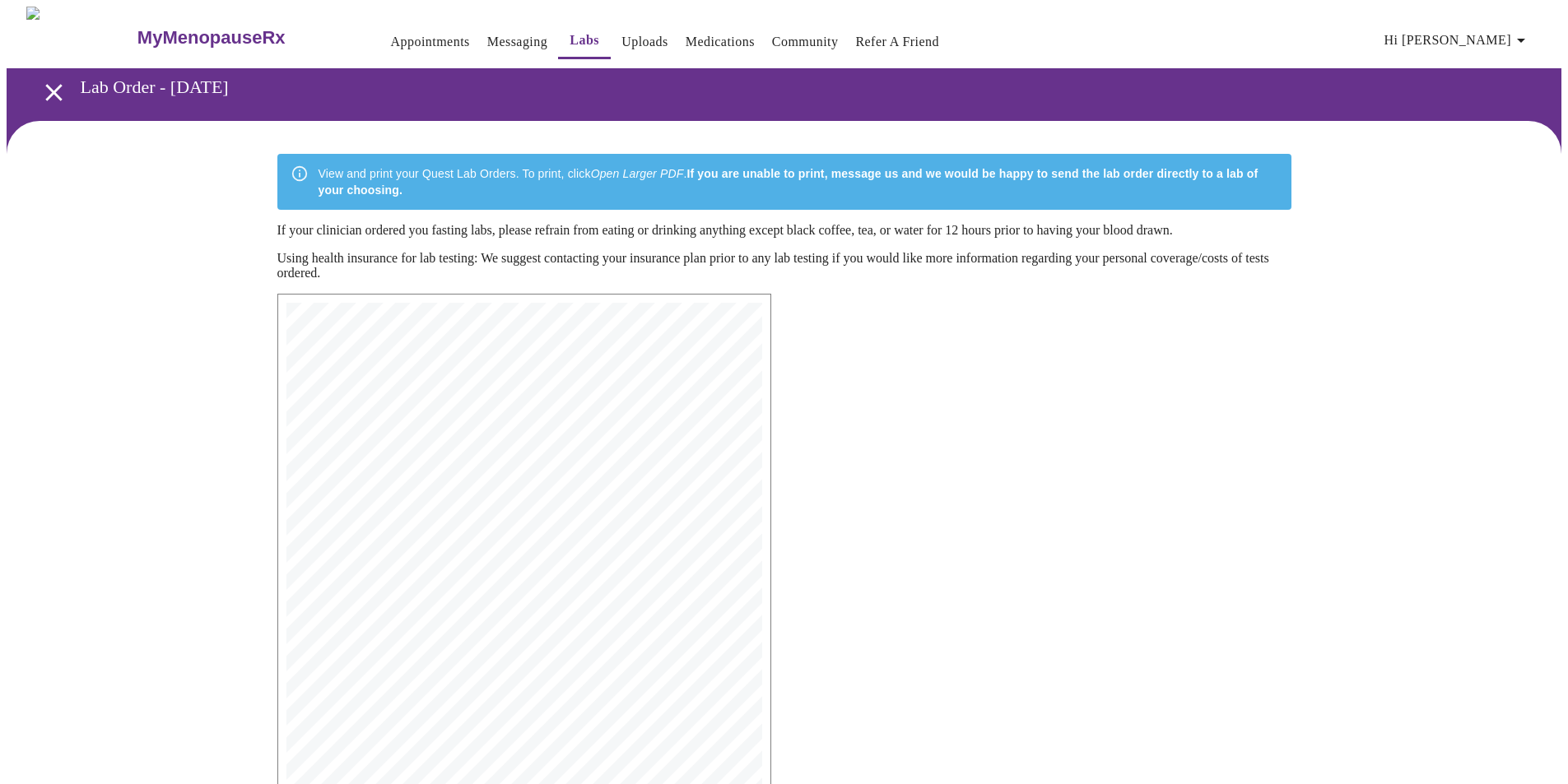
click at [391, 40] on link "Appointments" at bounding box center [430, 41] width 79 height 23
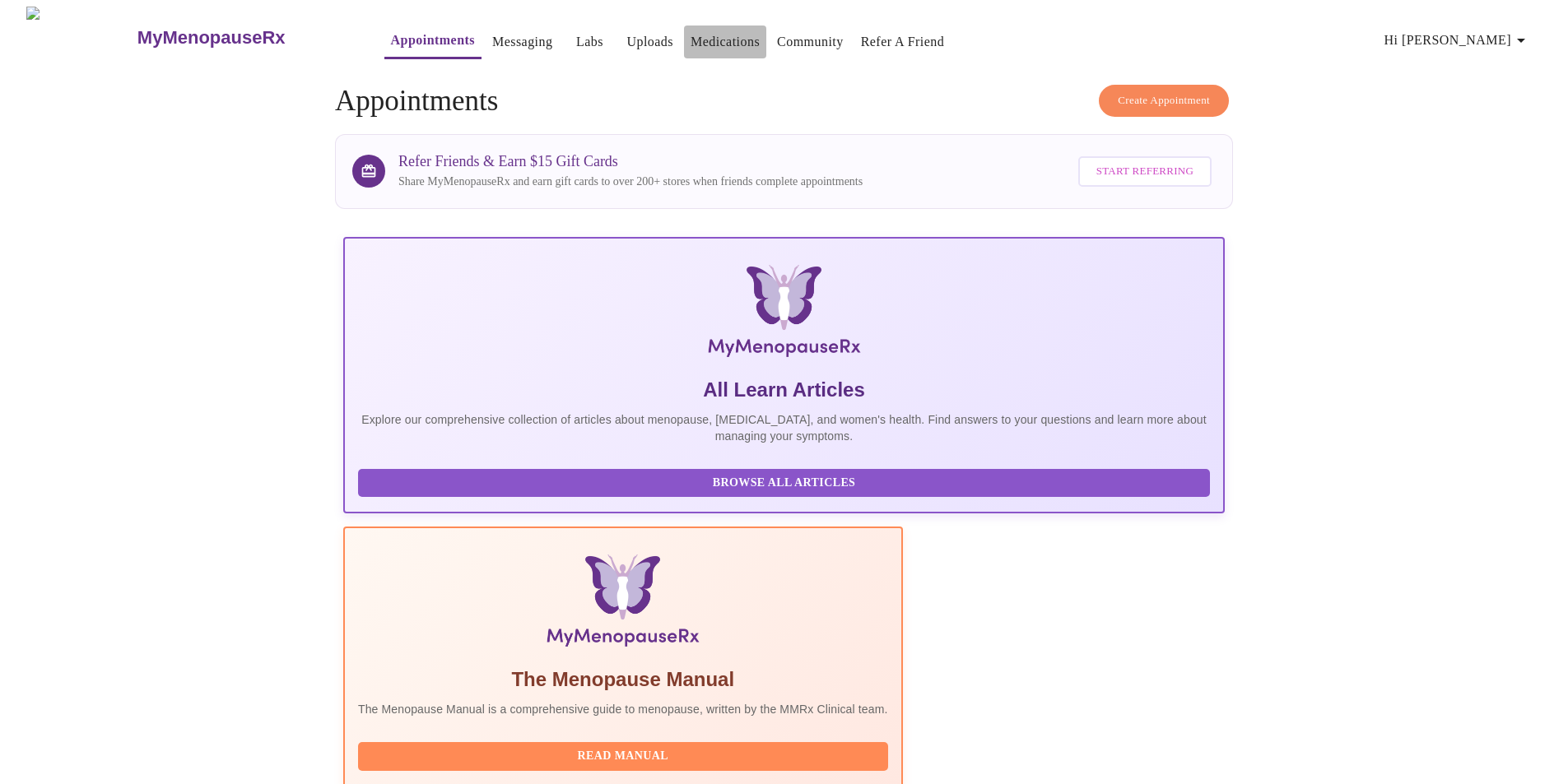
click at [702, 37] on link "Medications" at bounding box center [725, 41] width 69 height 23
